Goal: Task Accomplishment & Management: Manage account settings

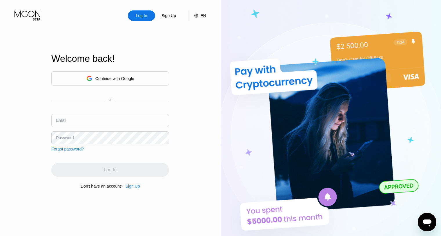
click at [140, 121] on input "text" at bounding box center [110, 120] width 118 height 13
click at [118, 121] on input "text" at bounding box center [110, 120] width 118 height 13
click at [136, 72] on div "Continue with Google" at bounding box center [110, 78] width 118 height 14
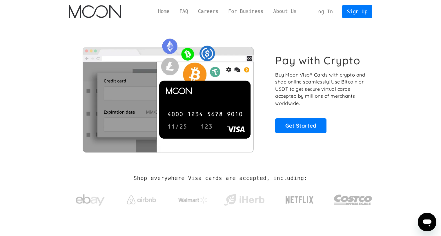
click at [331, 14] on link "Log In" at bounding box center [323, 11] width 27 height 13
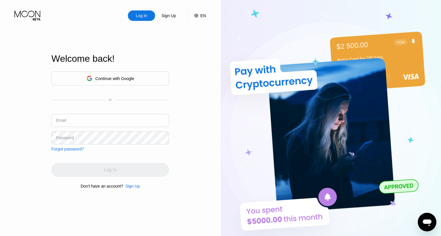
click at [119, 83] on div "Continue with Google" at bounding box center [110, 78] width 118 height 14
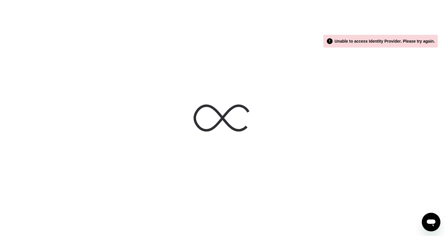
click at [121, 20] on div at bounding box center [222, 118] width 445 height 236
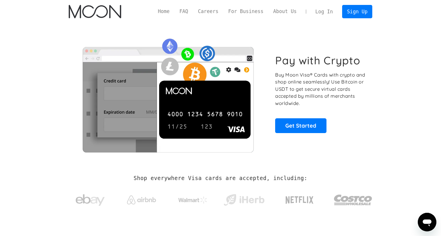
click at [318, 12] on link "Log In" at bounding box center [323, 11] width 27 height 13
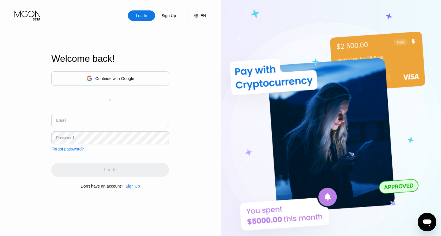
click at [98, 115] on input "text" at bounding box center [110, 120] width 118 height 13
paste input "[EMAIL_ADDRESS][DOMAIN_NAME]"
type input "[EMAIL_ADDRESS][DOMAIN_NAME]"
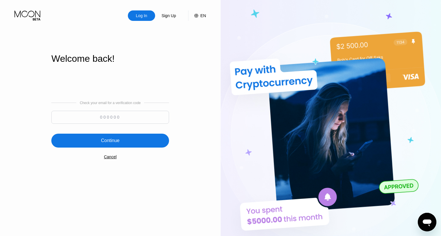
click at [117, 118] on input at bounding box center [110, 117] width 118 height 13
paste input "831194"
type input "831194"
click at [154, 139] on div "Continue" at bounding box center [110, 141] width 118 height 14
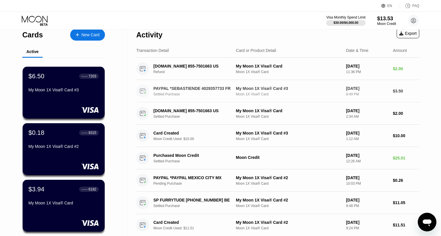
scroll to position [6, 0]
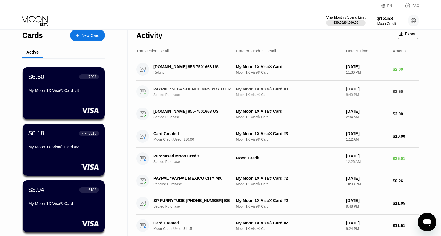
click at [154, 90] on div "PAYPAL *SEBASTIENDE 4029357733 FR" at bounding box center [192, 89] width 79 height 5
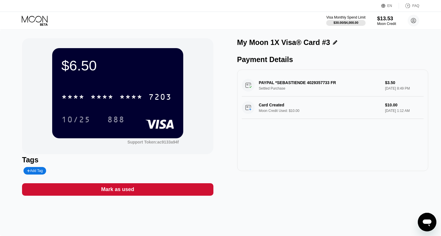
click at [260, 81] on div "PAYPAL *SEBASTIENDE 4029357733 FR Settled Purchase $3.50 Aug 21, 2025 8:49 PM" at bounding box center [333, 85] width 182 height 22
click at [247, 83] on div "PAYPAL *SEBASTIENDE 4029357733 FR Settled Purchase $3.50 Aug 21, 2025 8:49 PM" at bounding box center [333, 85] width 182 height 22
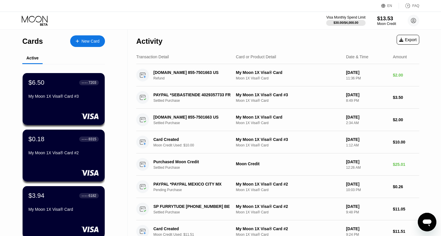
click at [83, 40] on div "New Card" at bounding box center [90, 41] width 18 height 5
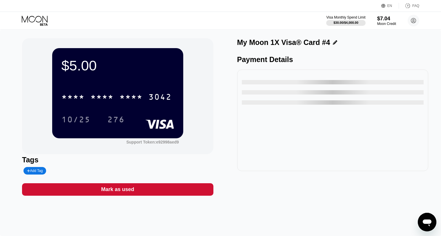
click at [386, 21] on div "$7.04" at bounding box center [386, 19] width 19 height 6
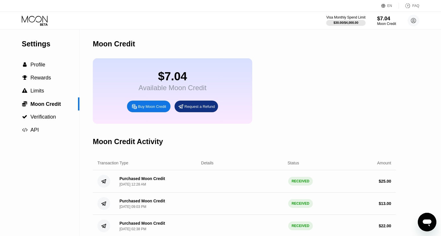
click at [42, 23] on icon at bounding box center [35, 21] width 27 height 10
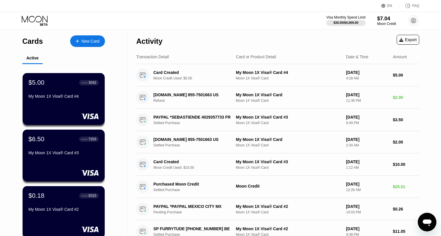
click at [388, 27] on div "Visa Monthly Spend Limit $30.00 / $4,000.00 $7.04 Moon Credit raugsari99@proton…" at bounding box center [220, 20] width 441 height 17
click at [388, 23] on div "Moon Credit" at bounding box center [386, 24] width 19 height 4
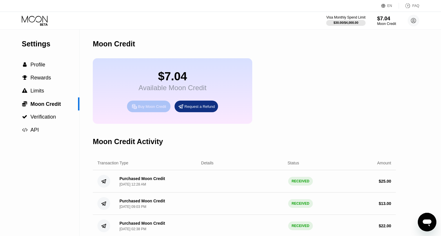
click at [161, 107] on div "Buy Moon Credit" at bounding box center [152, 106] width 28 height 5
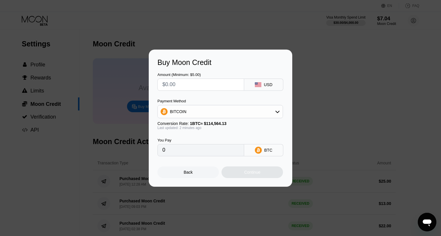
click at [223, 82] on input "text" at bounding box center [200, 85] width 77 height 12
click at [222, 112] on div "BITCOIN" at bounding box center [220, 112] width 125 height 12
click at [205, 139] on div "USDT on TRON" at bounding box center [223, 140] width 109 height 5
type input "0.00"
click at [214, 93] on div "Amount (Minimum: $5.00) USD Payment Method USDT on TRON Conversion Rate: 1 USDT…" at bounding box center [220, 112] width 126 height 90
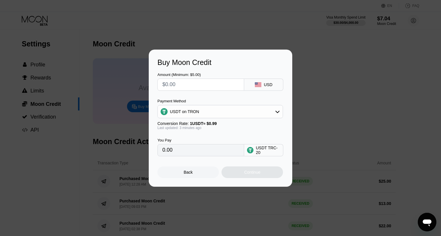
click at [215, 86] on input "text" at bounding box center [200, 85] width 77 height 12
click at [222, 89] on input "text" at bounding box center [200, 85] width 77 height 12
type input "$51"
type input "51.52"
type input "$51"
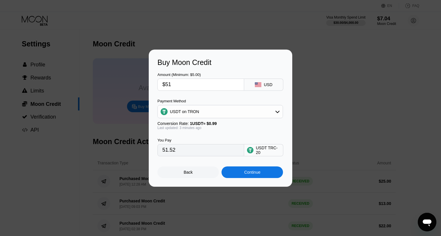
click at [245, 172] on div "Continue" at bounding box center [252, 172] width 16 height 5
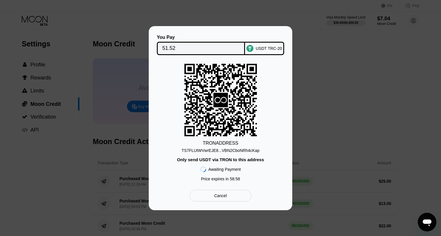
click at [240, 147] on div "TS7FLUtWVwrEJE8...VBN2CboNRh4cKap" at bounding box center [220, 149] width 78 height 7
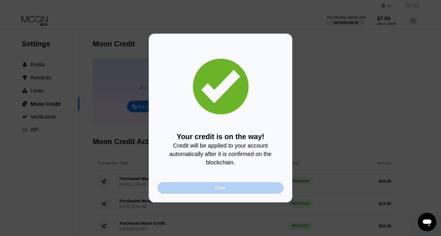
click at [218, 190] on div "Close" at bounding box center [220, 188] width 126 height 12
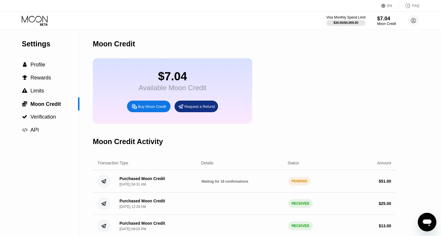
click at [28, 15] on div "Visa Monthly Spend Limit $30.00 / $4,000.00 $7.04 Moon Credit raugsari99@proton…" at bounding box center [220, 20] width 441 height 17
click at [36, 25] on icon at bounding box center [35, 21] width 27 height 10
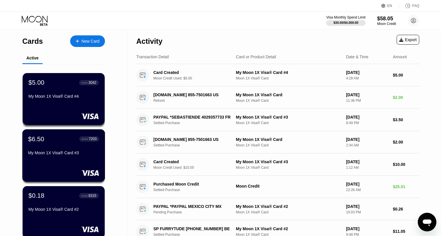
scroll to position [8, 0]
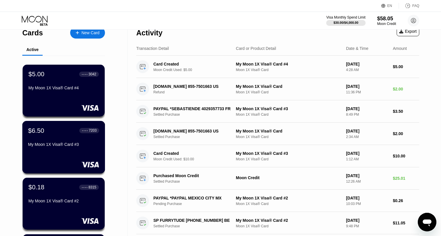
click at [77, 152] on div "$6.50 ● ● ● ● 7203 My Moon 1X Visa® Card #3" at bounding box center [63, 147] width 83 height 52
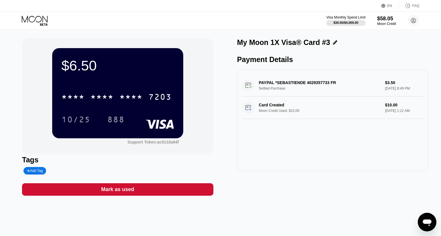
click at [43, 23] on icon at bounding box center [35, 21] width 27 height 10
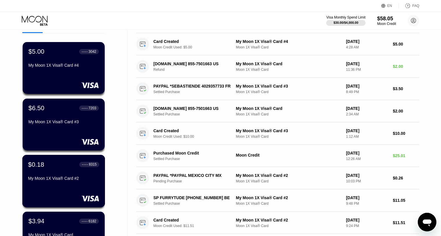
scroll to position [1, 0]
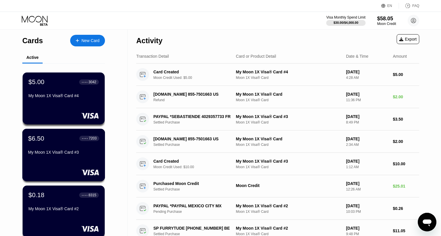
click at [86, 145] on div "$6.50 ● ● ● ● 7203 My Moon 1X Visa® Card #3" at bounding box center [63, 145] width 71 height 22
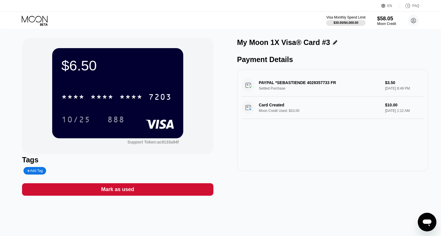
click at [142, 127] on div "10/25 888" at bounding box center [117, 119] width 112 height 14
click at [28, 172] on icon at bounding box center [28, 170] width 3 height 3
click at [50, 173] on div at bounding box center [55, 171] width 64 height 8
click at [53, 170] on input "text" at bounding box center [49, 171] width 44 height 4
type input "banned"
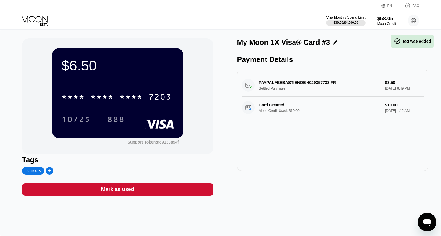
click at [42, 18] on icon at bounding box center [35, 21] width 27 height 10
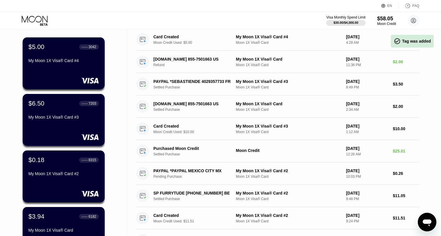
scroll to position [63, 0]
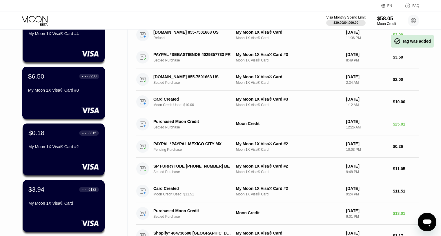
click at [100, 104] on div "$6.50 ● ● ● ● 7203 My Moon 1X Visa® Card #3" at bounding box center [63, 93] width 83 height 52
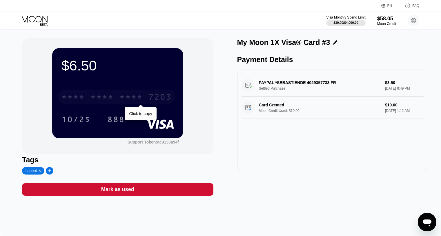
click at [89, 98] on div "* * * * * * * * * * * * 7203" at bounding box center [116, 97] width 117 height 14
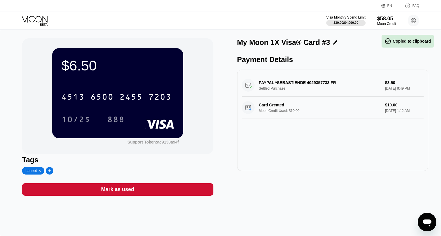
click at [333, 43] on icon at bounding box center [335, 42] width 4 height 4
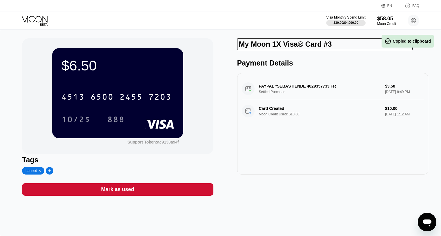
click at [307, 44] on input "My Moon 1X Visa® Card #3" at bounding box center [325, 44] width 176 height 12
click at [307, 43] on input "My Moon 1X Visa® Card #3" at bounding box center [325, 44] width 176 height 12
click at [307, 43] on input "My Moon 1X Visa® bann #3" at bounding box center [325, 44] width 176 height 12
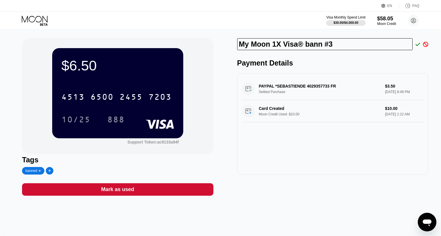
click at [307, 43] on input "My Moon 1X Visa® bann #3" at bounding box center [325, 44] width 176 height 12
type input "a"
type input "banned fr4"
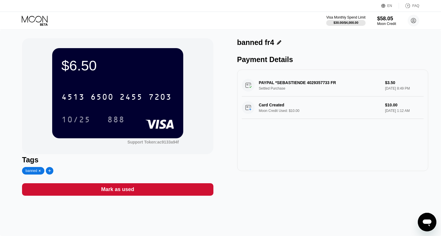
click at [37, 15] on div "Visa Monthly Spend Limit $30.00 / $4,000.00 $58.05 Moon Credit raugsari99@proto…" at bounding box center [220, 20] width 441 height 17
click at [35, 17] on icon at bounding box center [35, 21] width 27 height 10
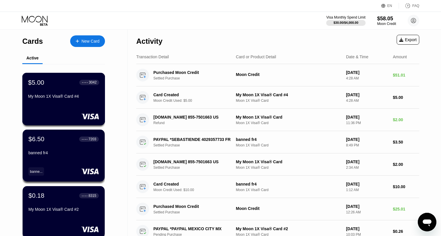
scroll to position [0, 0]
click at [188, 95] on div "Card Created" at bounding box center [192, 94] width 79 height 5
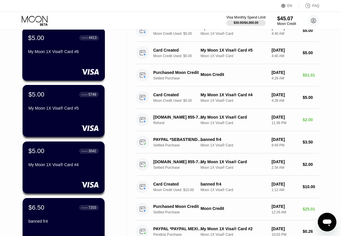
scroll to position [48, 0]
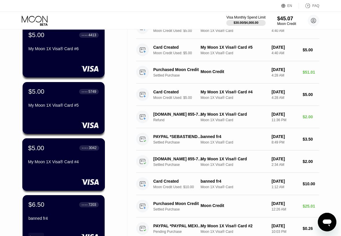
click at [74, 157] on div "$5.00 ● ● ● ● 3042 My Moon 1X Visa® Card #4" at bounding box center [63, 155] width 71 height 22
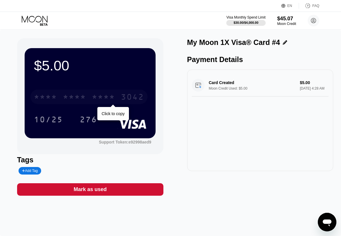
click at [127, 99] on div "3042" at bounding box center [132, 97] width 23 height 9
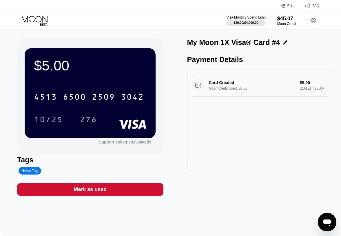
click at [324, 109] on div "Card Created Moon Credit Used: $5.00 $5.00 [DATE] 4:28 AM" at bounding box center [260, 120] width 146 height 101
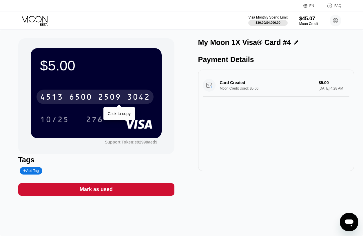
click at [74, 91] on div "[CREDIT_CARD_NUMBER]" at bounding box center [95, 97] width 117 height 14
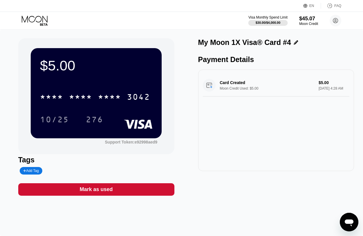
click at [39, 17] on icon at bounding box center [35, 21] width 27 height 10
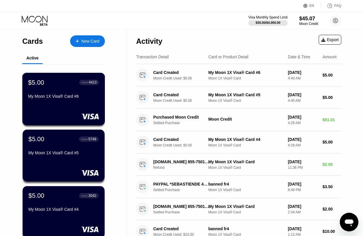
scroll to position [10, 0]
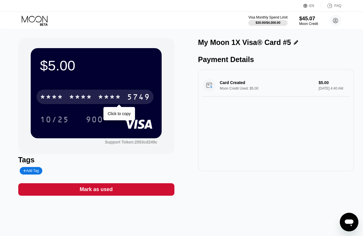
click at [80, 97] on div "* * * *" at bounding box center [80, 97] width 23 height 9
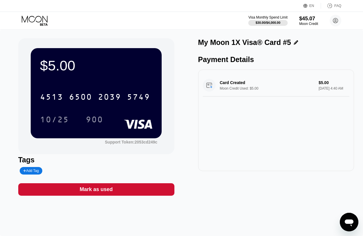
click at [120, 88] on div "[CREDIT_CARD_NUMBER]" at bounding box center [96, 95] width 112 height 20
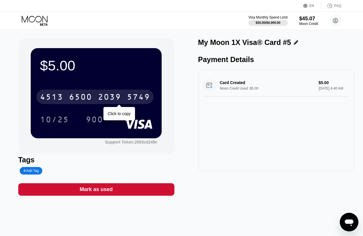
click at [118, 94] on div "2039" at bounding box center [109, 97] width 23 height 9
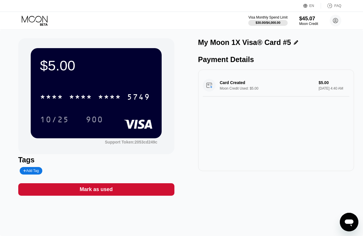
click at [40, 22] on icon at bounding box center [35, 21] width 27 height 10
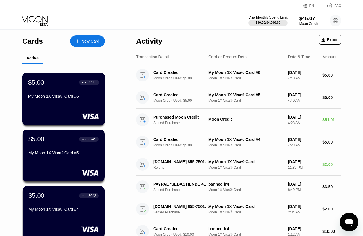
click at [54, 98] on div "My Moon 1X Visa® Card #6" at bounding box center [63, 96] width 71 height 5
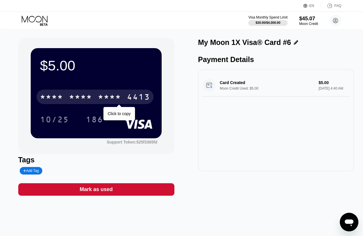
click at [102, 90] on div "* * * * * * * * * * * * 4413" at bounding box center [95, 97] width 117 height 14
click at [80, 97] on div "6500" at bounding box center [80, 97] width 23 height 9
